Goal: Navigation & Orientation: Find specific page/section

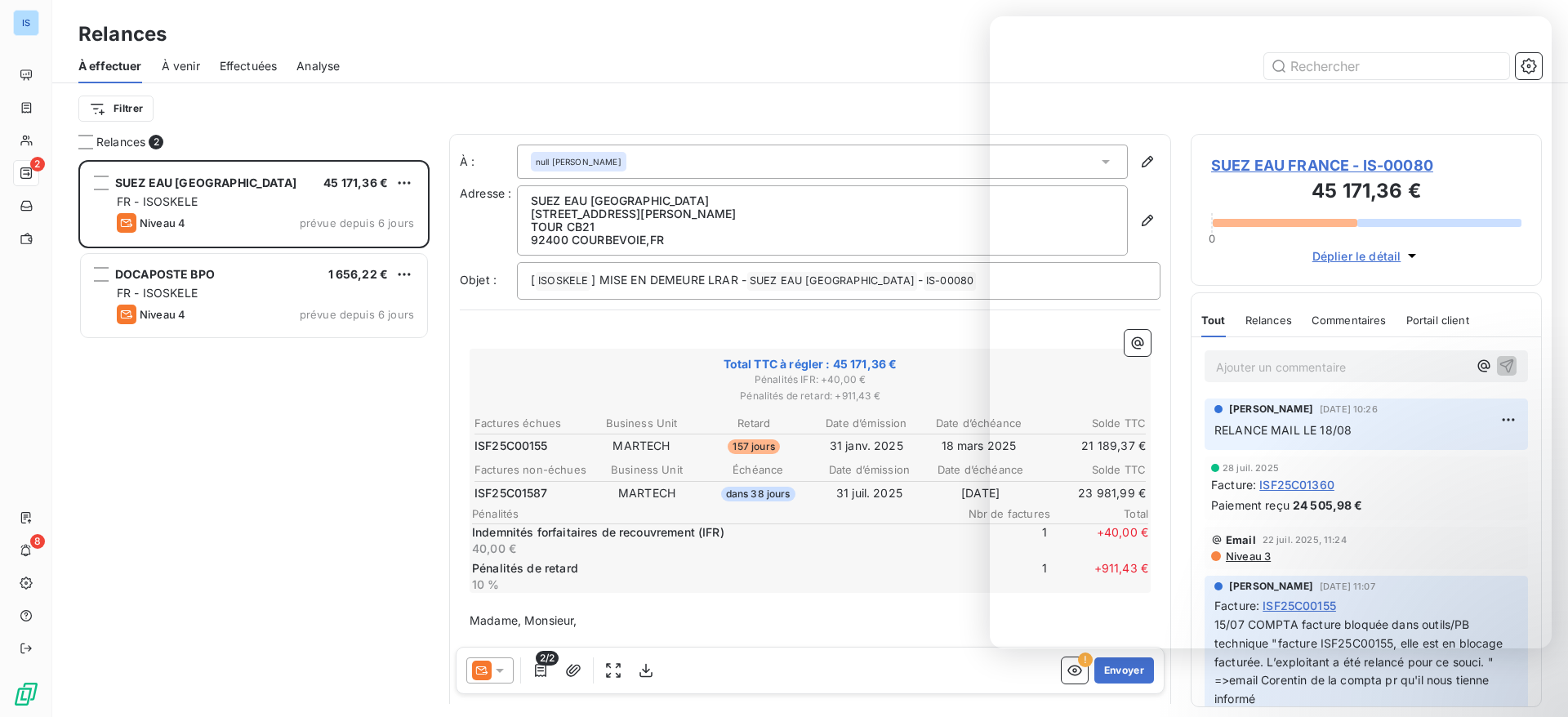
scroll to position [538, 332]
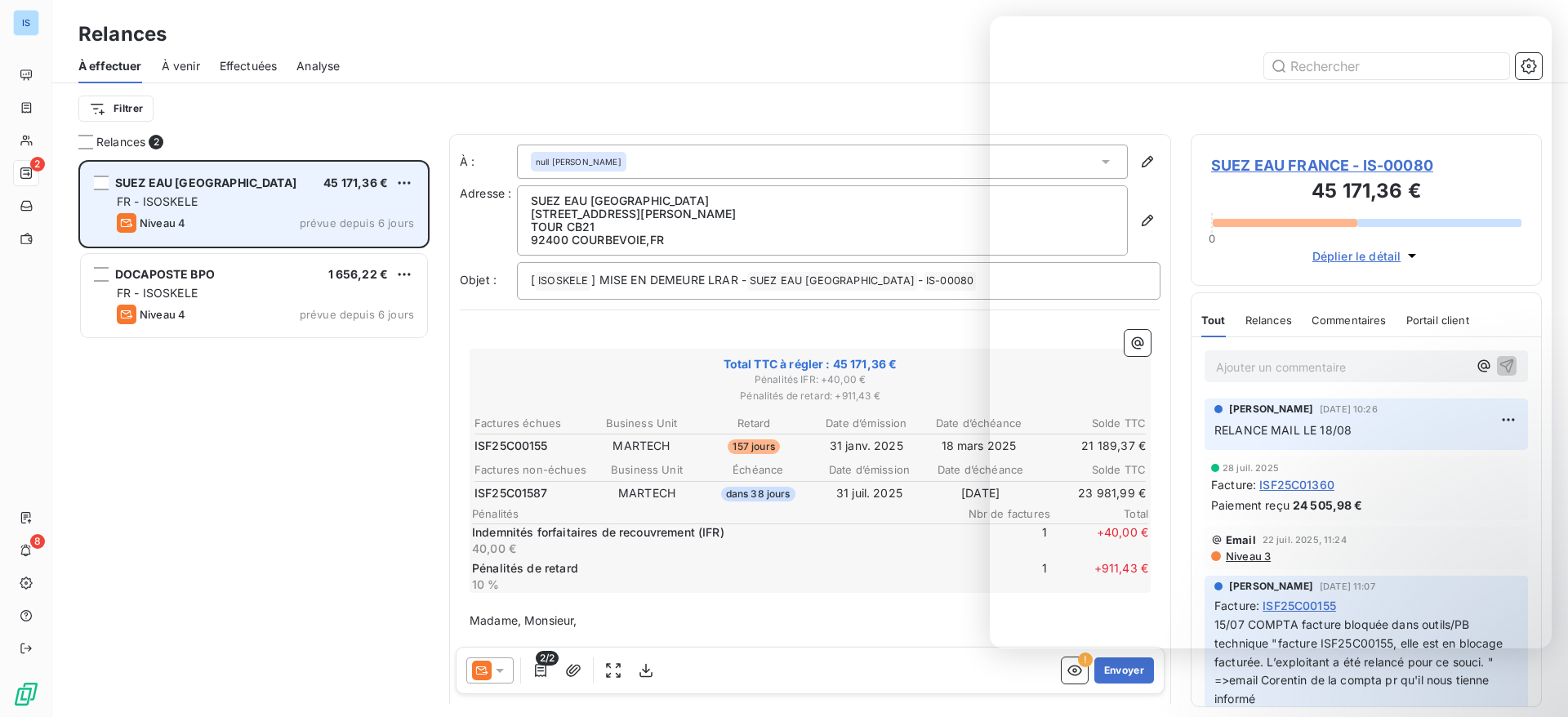
click at [195, 178] on span "SUEZ EAU FRANCE" at bounding box center [206, 182] width 181 height 14
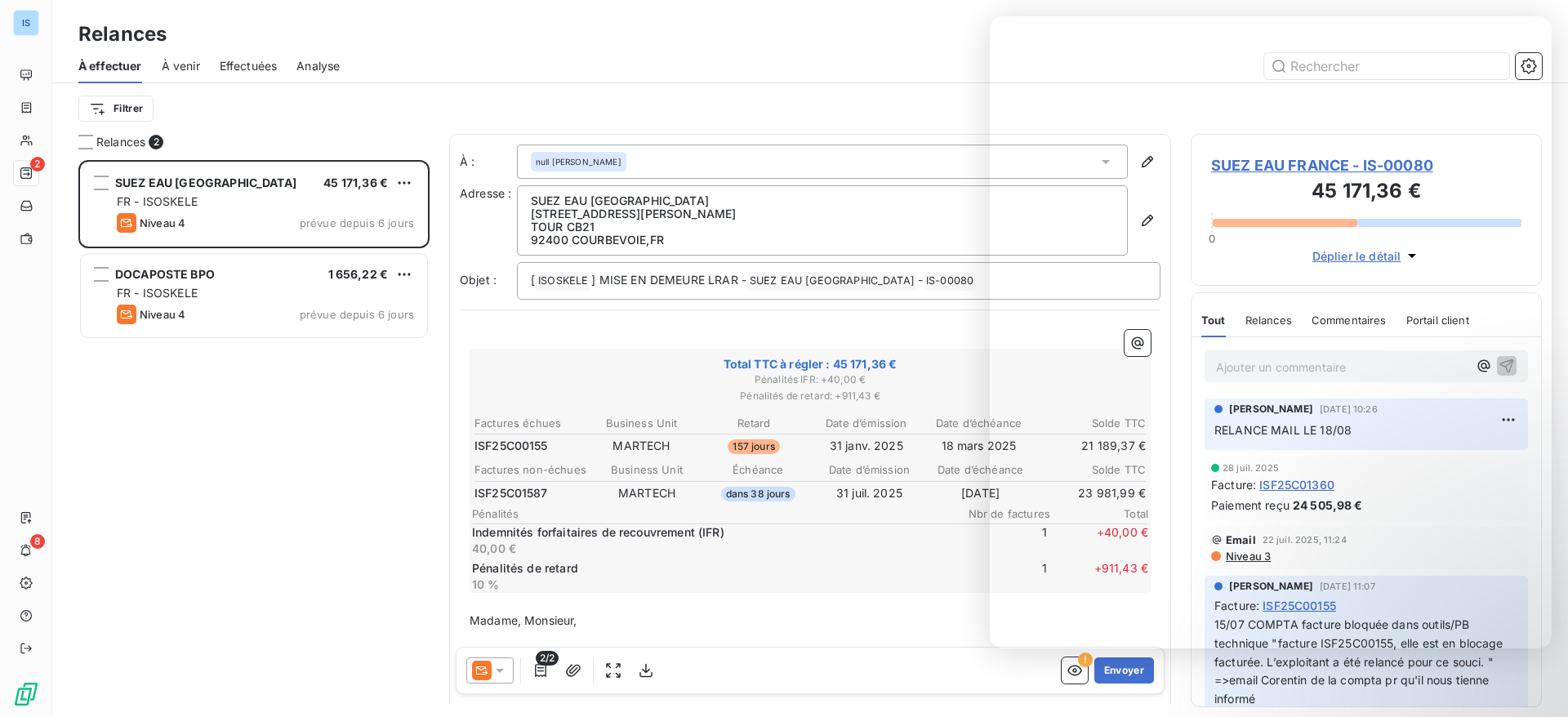
click at [375, 496] on div "SUEZ EAU FRANCE 45 171,36 € FR - ISOSKELE Niveau 4 prévue depuis 6 jours DOCAPO…" at bounding box center [254, 438] width 351 height 557
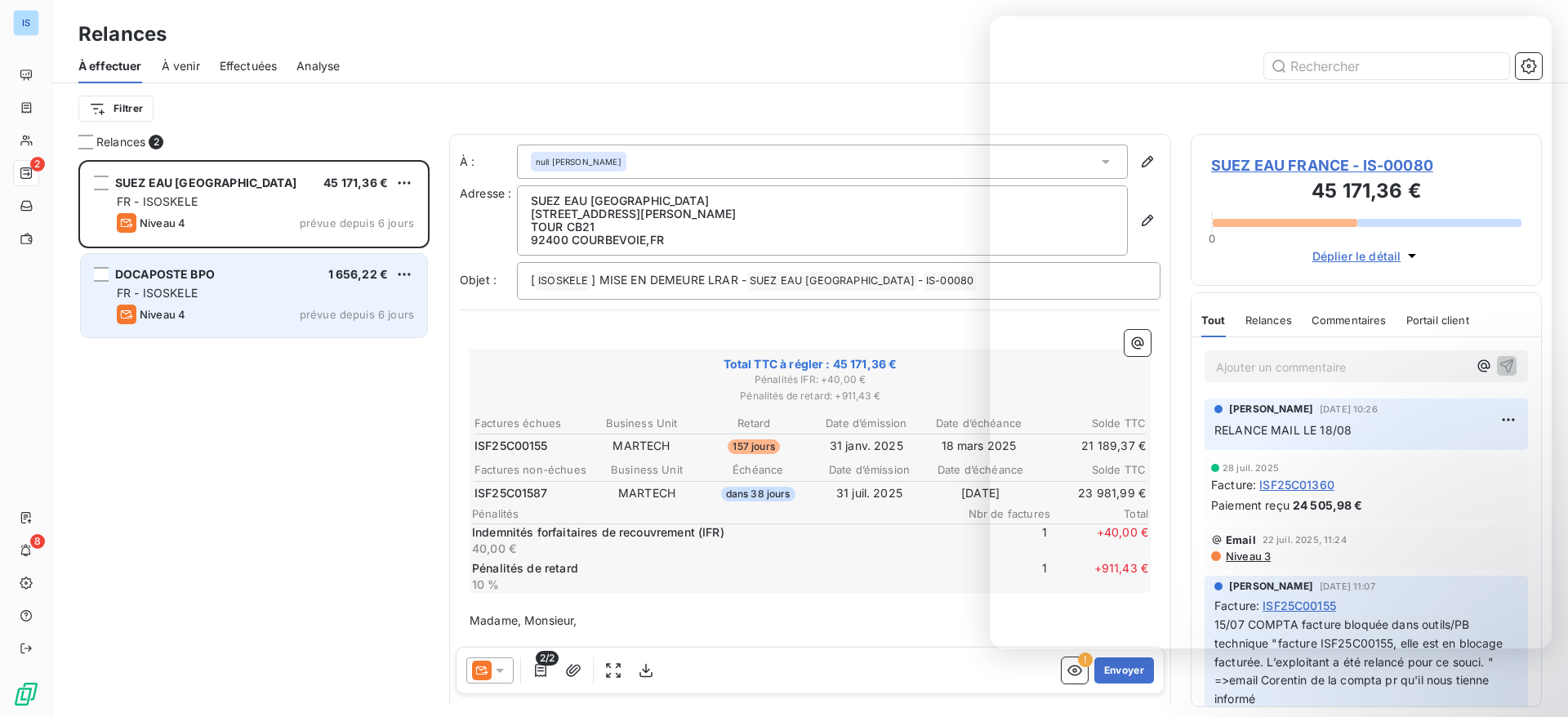
click at [252, 259] on div "DOCAPOSTE BPO 1 656,22 € FR - ISOSKELE Niveau 4 prévue depuis 6 jours" at bounding box center [254, 295] width 347 height 83
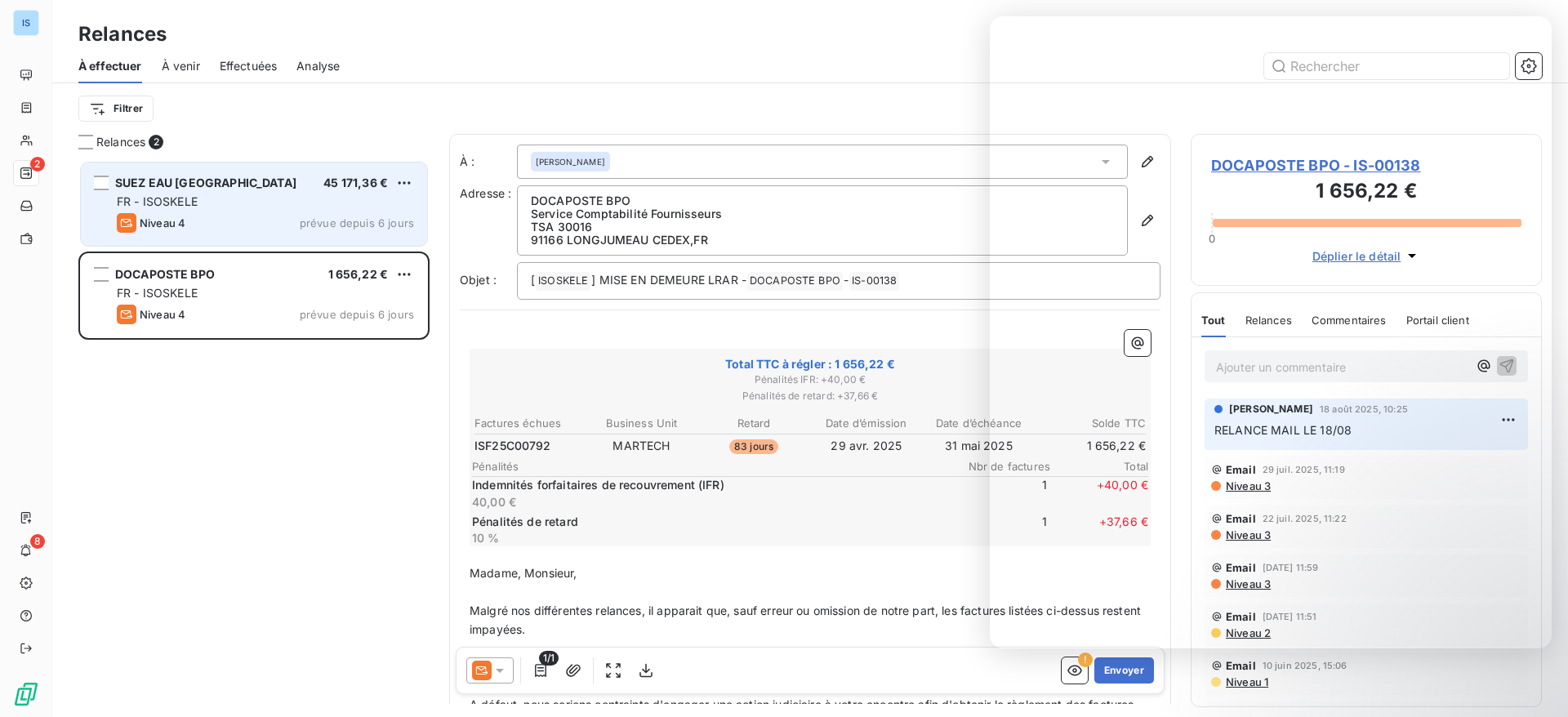
click at [222, 199] on div "FR - ISOSKELE" at bounding box center [265, 201] width 297 height 16
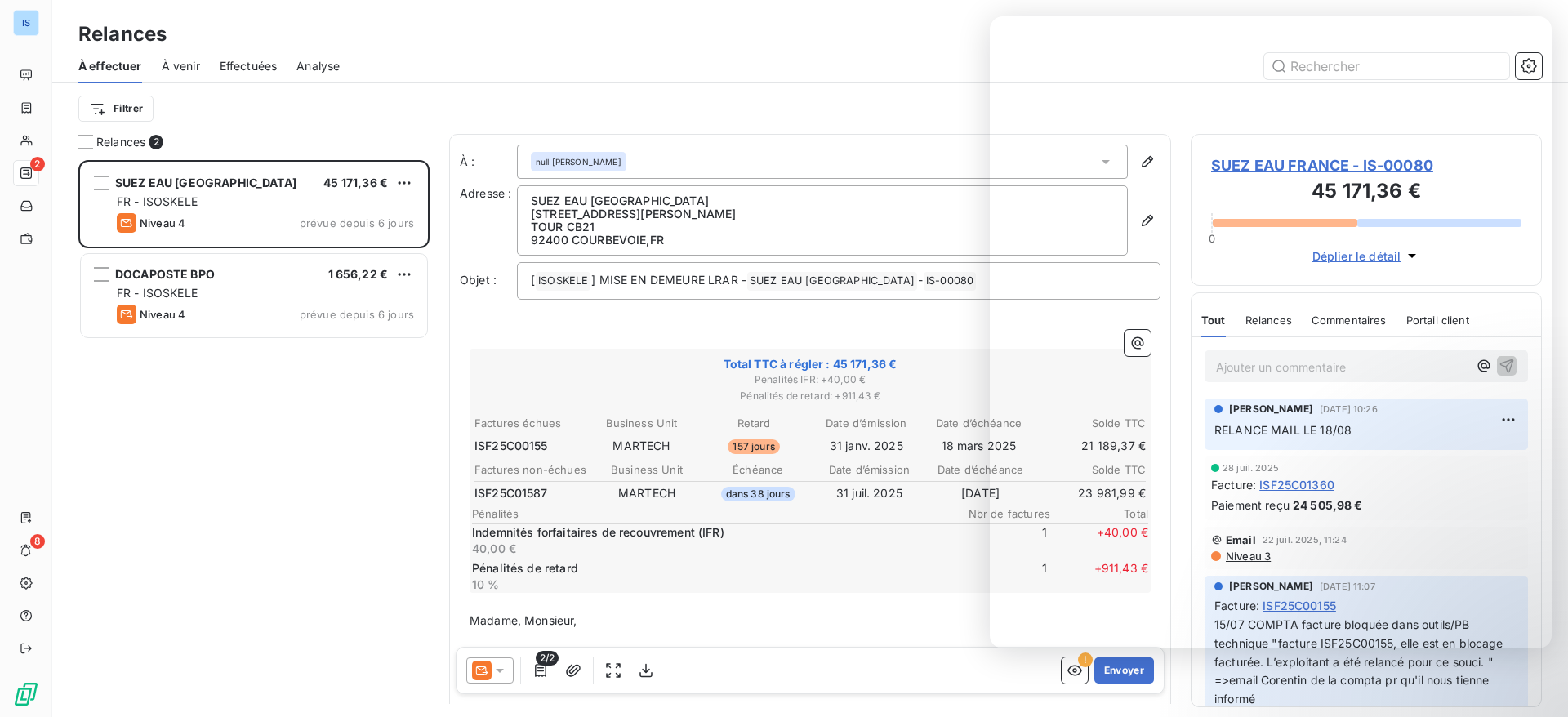
click at [181, 612] on div "SUEZ EAU FRANCE 45 171,36 € FR - ISOSKELE Niveau 4 prévue depuis 6 jours DOCAPO…" at bounding box center [254, 438] width 351 height 557
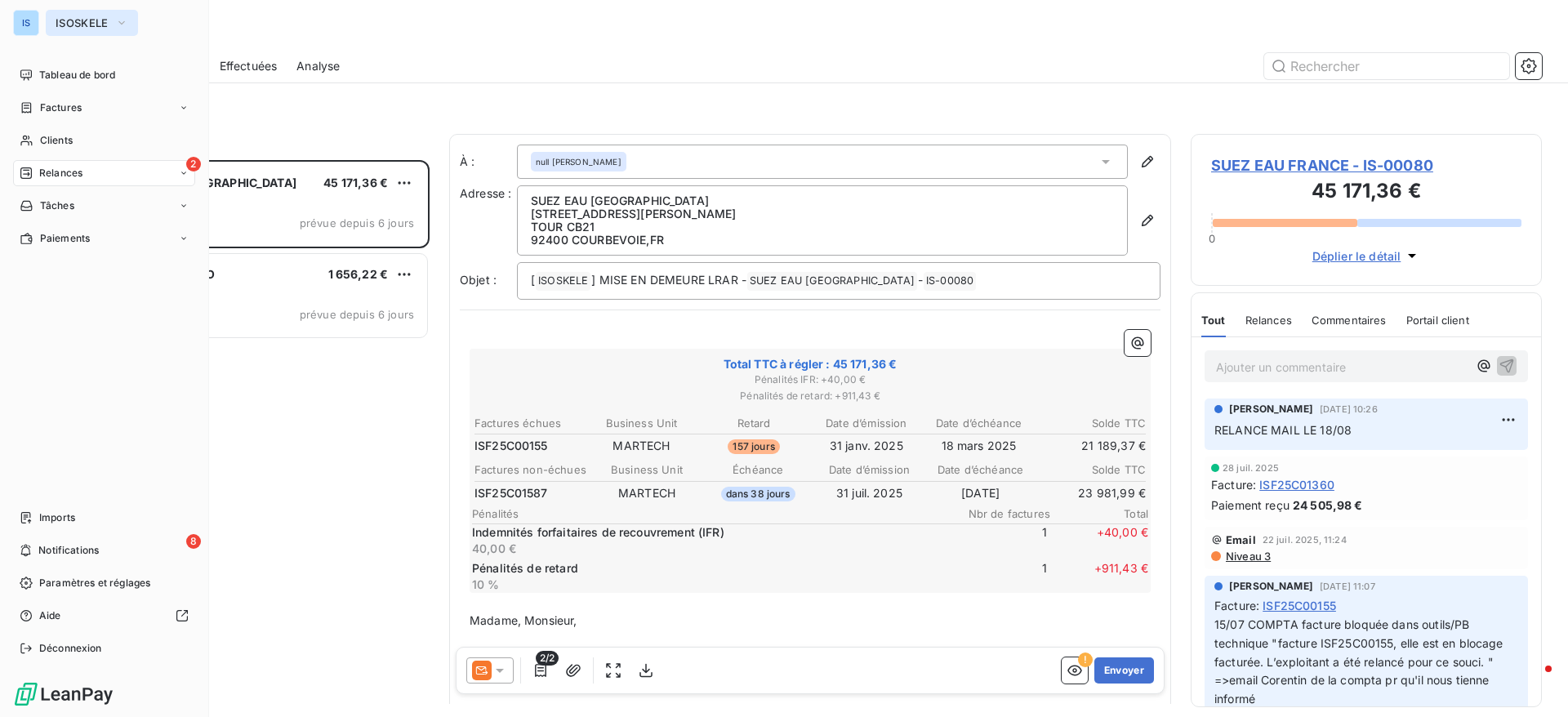
click at [75, 12] on button "ISOSKELE" at bounding box center [92, 22] width 93 height 26
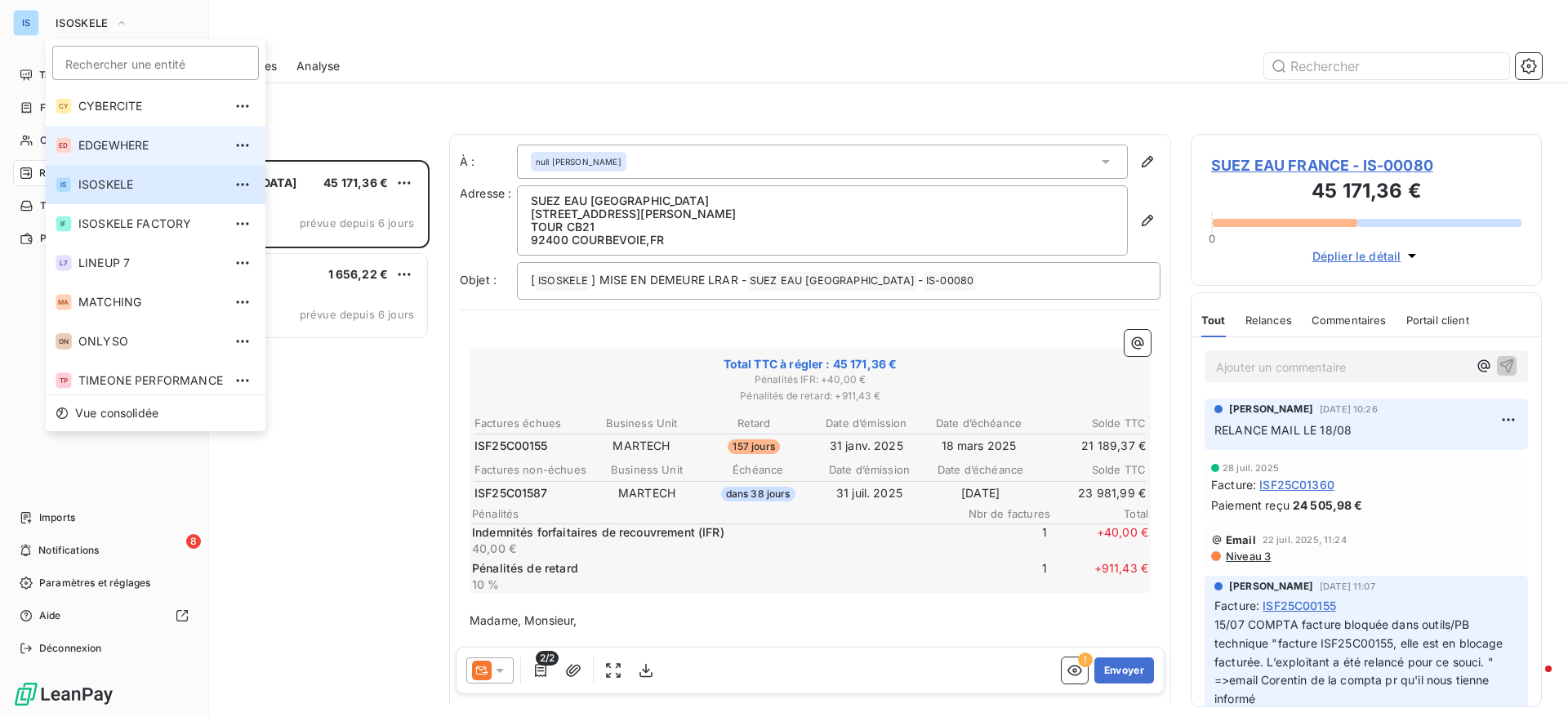
click at [93, 141] on span "EDGEWHERE" at bounding box center [150, 145] width 144 height 16
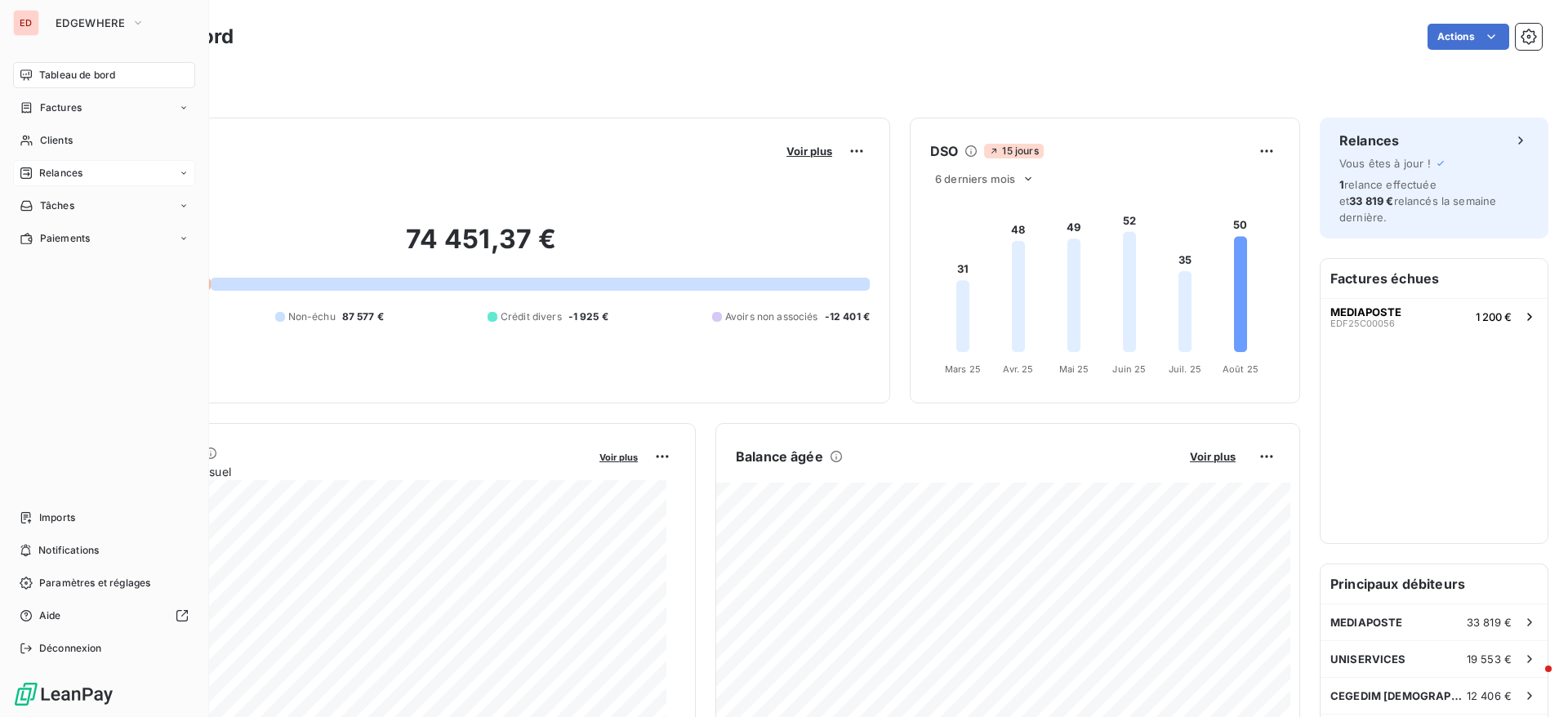
click at [74, 166] on span "Relances" at bounding box center [60, 173] width 43 height 14
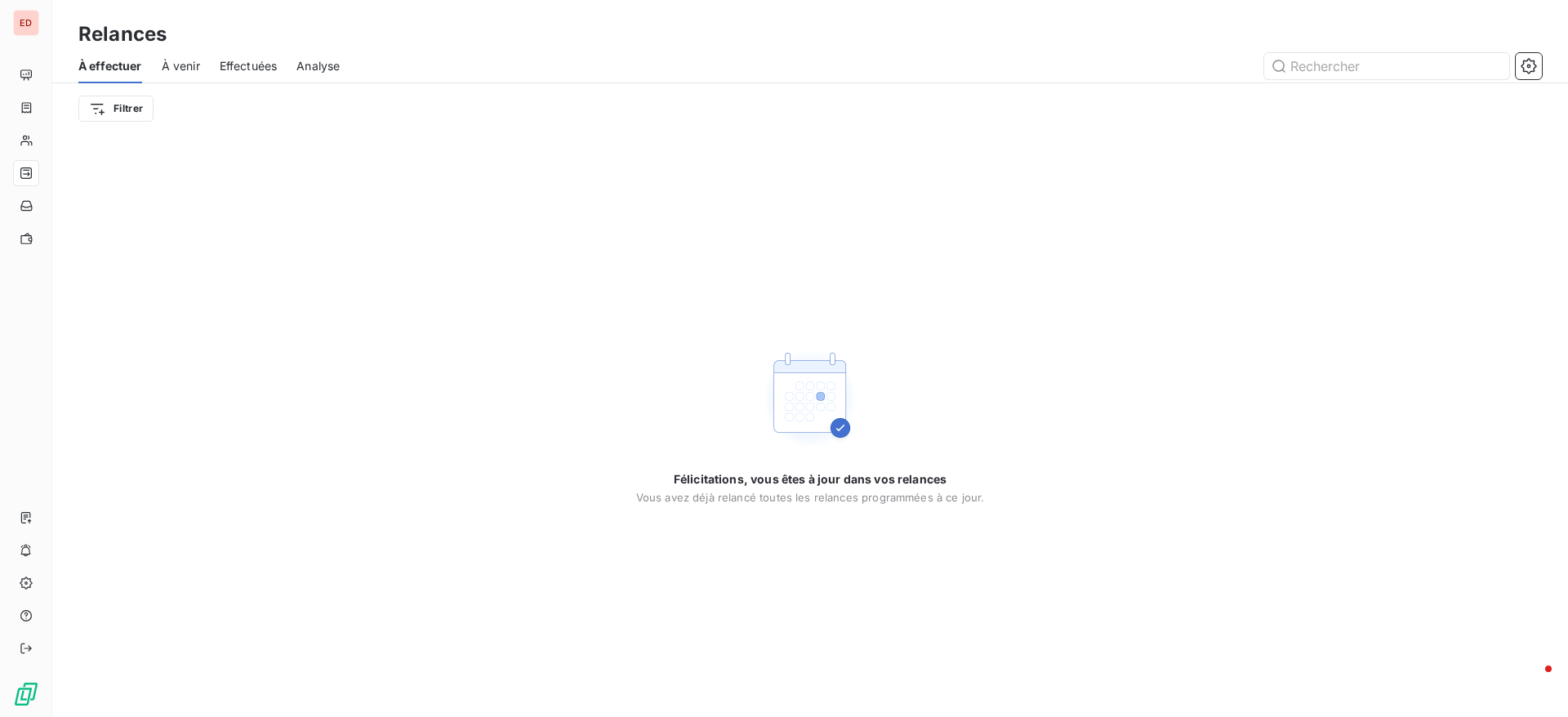
click at [248, 65] on span "Effectuées" at bounding box center [248, 66] width 58 height 16
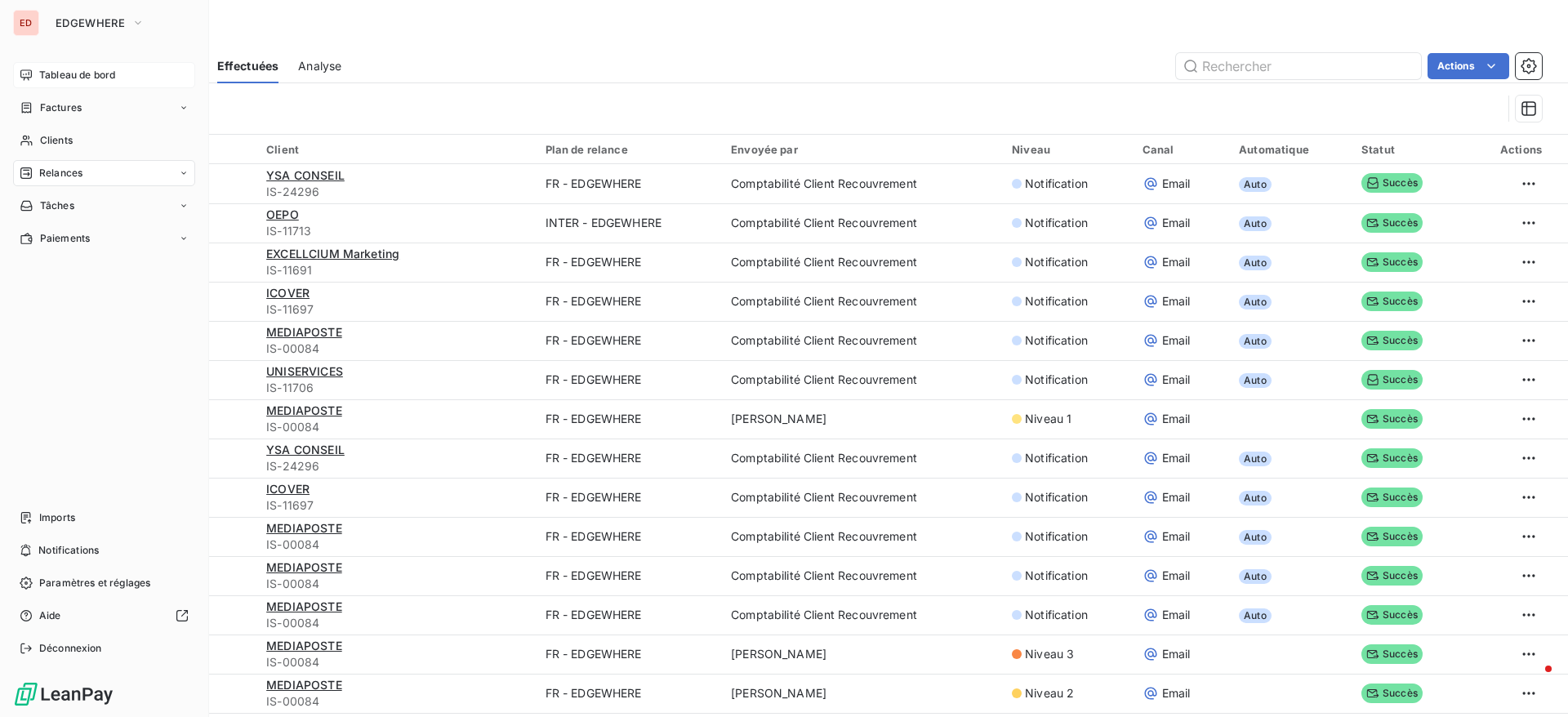
click at [67, 83] on div "Tableau de bord" at bounding box center [104, 74] width 182 height 26
